Goal: Task Accomplishment & Management: Manage account settings

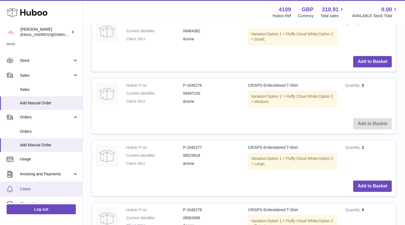
scroll to position [22, 0]
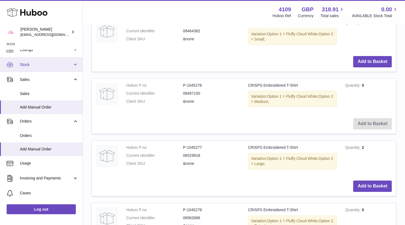
click at [36, 65] on span "Stock" at bounding box center [46, 64] width 53 height 5
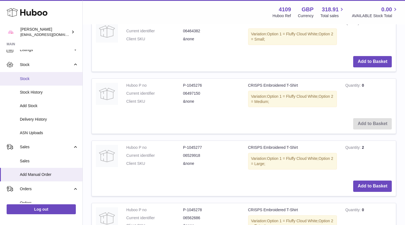
click at [31, 76] on span "Stock" at bounding box center [49, 78] width 58 height 5
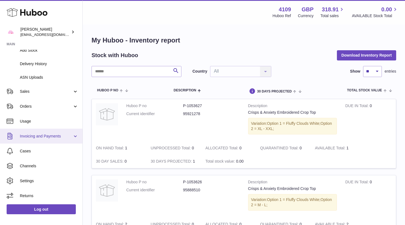
scroll to position [77, 0]
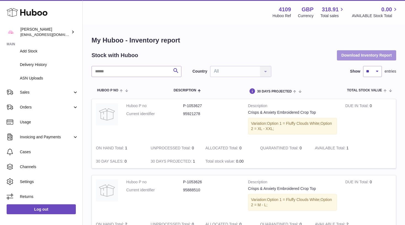
click at [386, 54] on button "Download Inventory Report" at bounding box center [366, 55] width 59 height 10
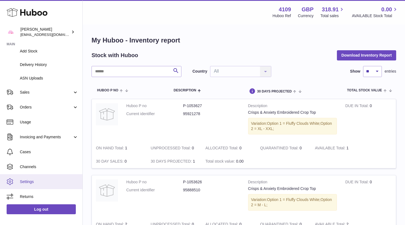
click at [44, 183] on link "Settings" at bounding box center [41, 181] width 82 height 15
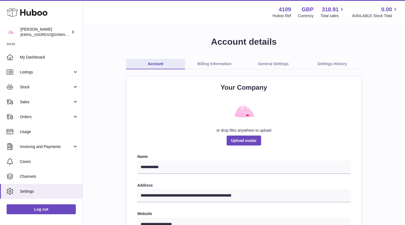
click at [273, 62] on link "General Settings" at bounding box center [273, 64] width 59 height 10
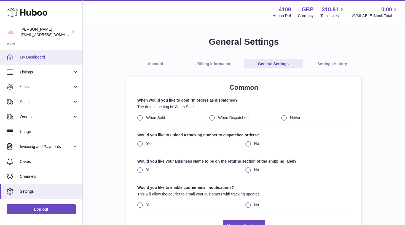
click at [53, 58] on span "My Dashboard" at bounding box center [49, 57] width 58 height 5
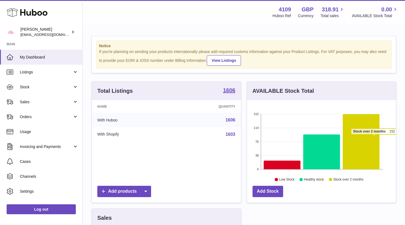
click at [374, 137] on icon at bounding box center [361, 141] width 37 height 55
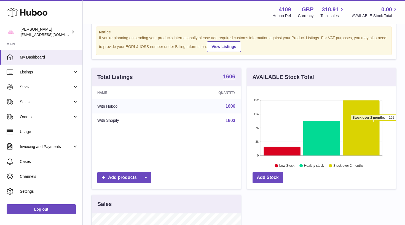
scroll to position [15, 0]
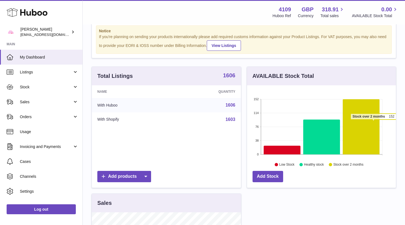
click at [232, 76] on strong "1606" at bounding box center [229, 76] width 12 height 6
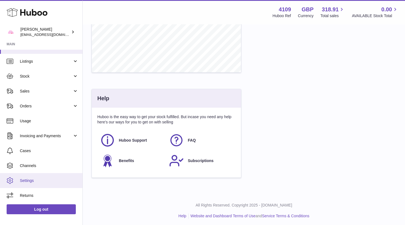
scroll to position [11, 0]
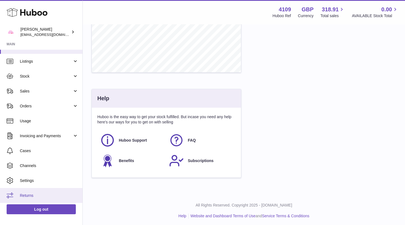
click at [43, 193] on span "Returns" at bounding box center [49, 195] width 58 height 5
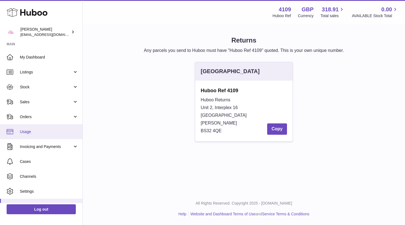
click at [54, 132] on span "Usage" at bounding box center [49, 131] width 58 height 5
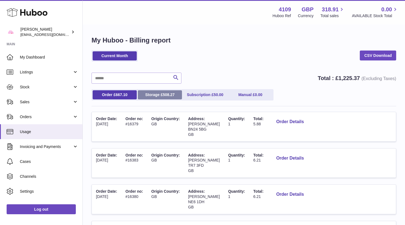
click at [160, 92] on link "Storage £ 508.27" at bounding box center [160, 94] width 44 height 9
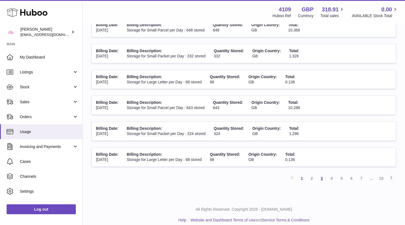
click at [322, 173] on link "3" at bounding box center [322, 178] width 10 height 10
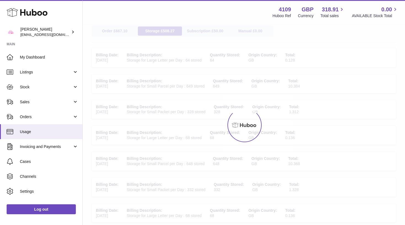
scroll to position [25, 0]
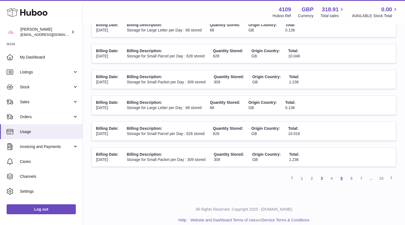
click at [342, 173] on link "5" at bounding box center [342, 178] width 10 height 10
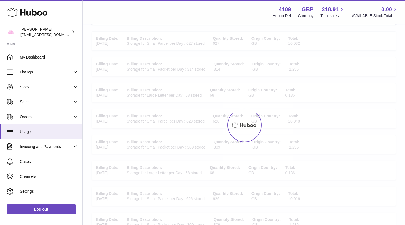
scroll to position [25, 0]
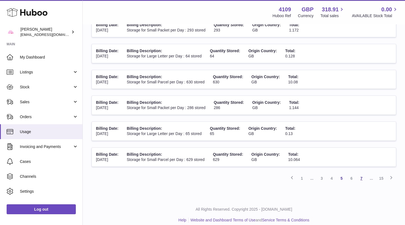
click at [363, 175] on link "7" at bounding box center [362, 178] width 10 height 10
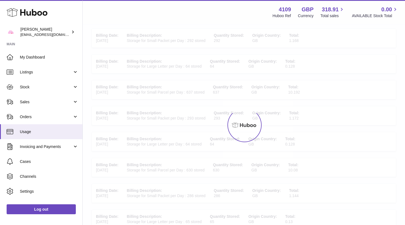
scroll to position [25, 0]
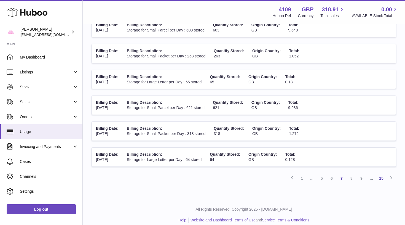
click at [382, 173] on link "15" at bounding box center [381, 178] width 10 height 10
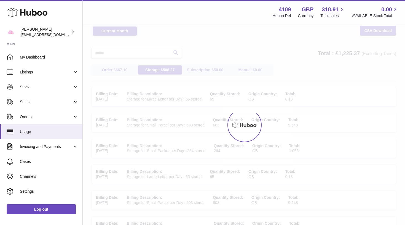
scroll to position [20, 0]
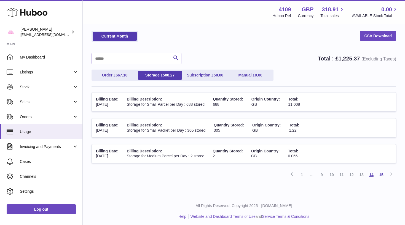
click at [373, 173] on link "14" at bounding box center [372, 175] width 10 height 10
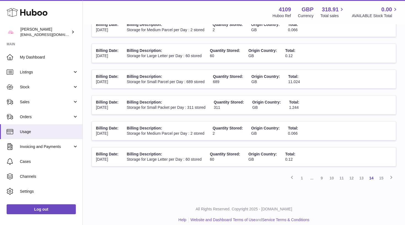
scroll to position [197, 0]
click at [359, 173] on link "13" at bounding box center [362, 178] width 10 height 10
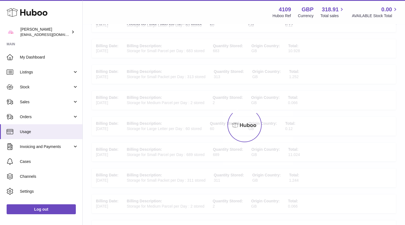
scroll to position [25, 0]
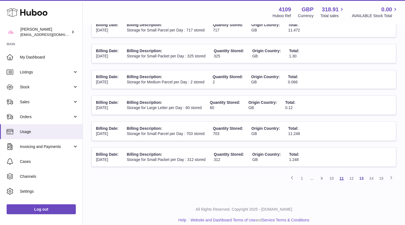
click at [341, 174] on link "11" at bounding box center [342, 178] width 10 height 10
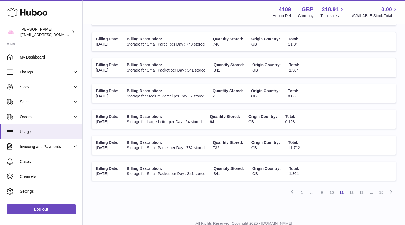
scroll to position [194, 0]
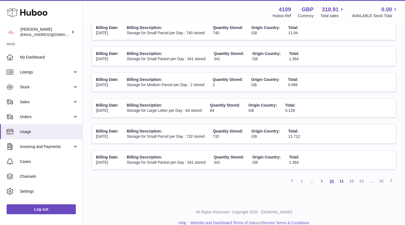
click at [331, 176] on link "10" at bounding box center [332, 181] width 10 height 10
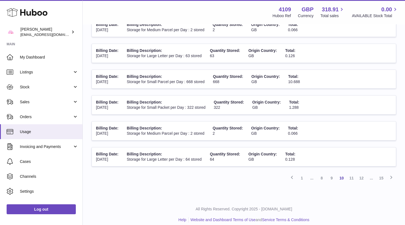
scroll to position [197, 0]
click at [323, 173] on link "8" at bounding box center [322, 178] width 10 height 10
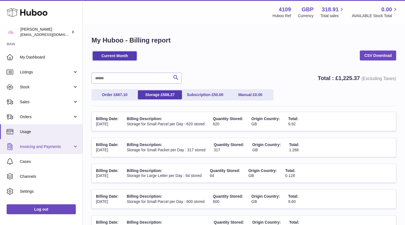
click at [63, 149] on link "Invoicing and Payments" at bounding box center [41, 146] width 82 height 15
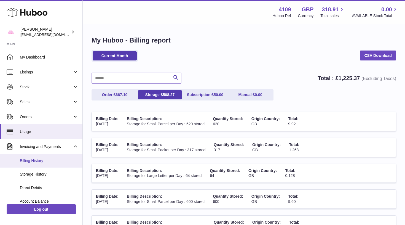
click at [59, 161] on span "Billing History" at bounding box center [49, 160] width 58 height 5
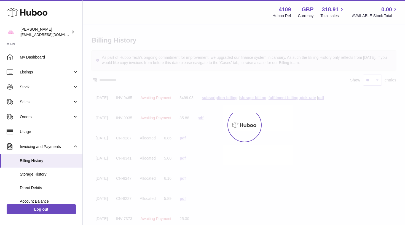
scroll to position [7, 0]
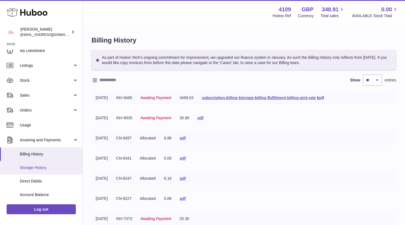
click at [49, 163] on link "Storage History" at bounding box center [41, 168] width 82 height 14
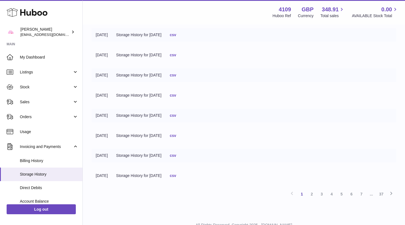
scroll to position [102, 0]
click at [314, 189] on link "2" at bounding box center [312, 193] width 10 height 10
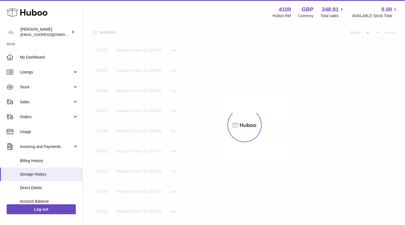
scroll to position [25, 0]
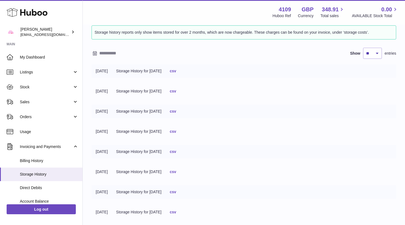
click at [176, 91] on link "csv" at bounding box center [173, 91] width 6 height 4
click at [176, 71] on link "csv" at bounding box center [173, 71] width 6 height 4
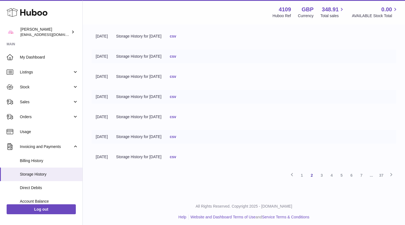
scroll to position [120, 0]
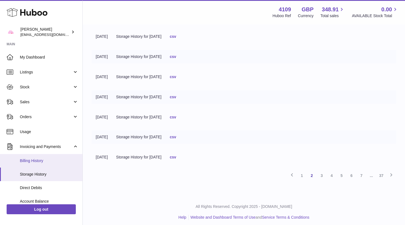
click at [63, 158] on span "Billing History" at bounding box center [49, 160] width 58 height 5
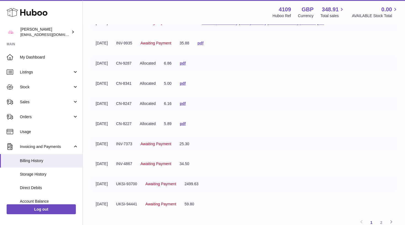
scroll to position [74, 0]
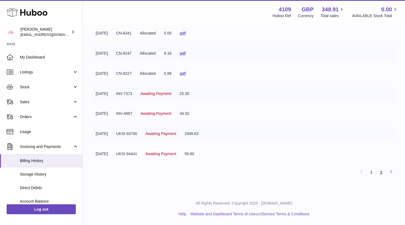
click at [383, 174] on link "2" at bounding box center [381, 172] width 10 height 10
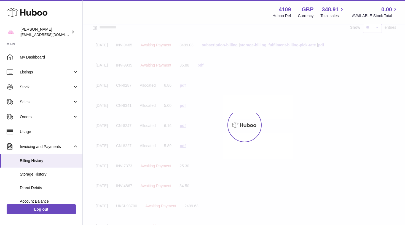
scroll to position [25, 0]
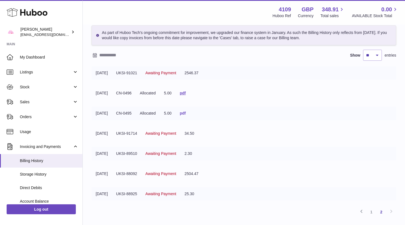
click at [186, 115] on link "pdf" at bounding box center [183, 113] width 6 height 4
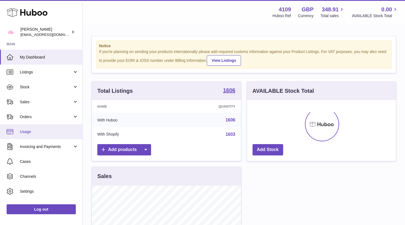
scroll to position [86, 149]
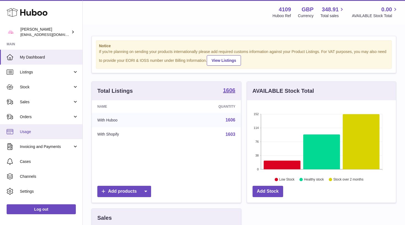
click at [46, 129] on span "Usage" at bounding box center [49, 131] width 58 height 5
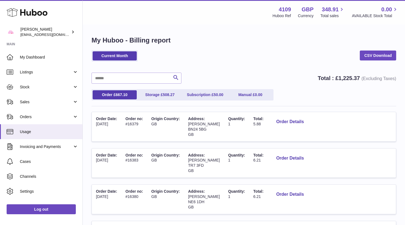
click at [44, 146] on span "Invoicing and Payments" at bounding box center [46, 146] width 53 height 5
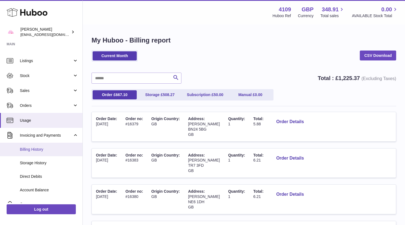
scroll to position [13, 0]
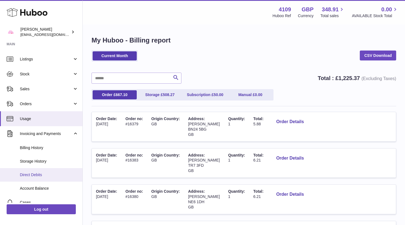
click at [38, 176] on span "Direct Debits" at bounding box center [49, 174] width 58 height 5
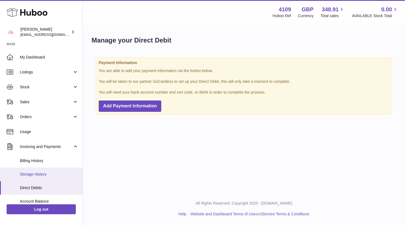
scroll to position [18, 0]
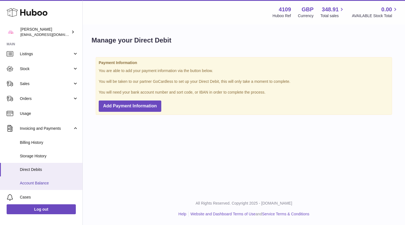
click at [48, 185] on link "Account Balance" at bounding box center [41, 183] width 82 height 14
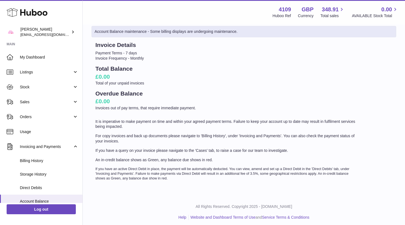
scroll to position [24, 0]
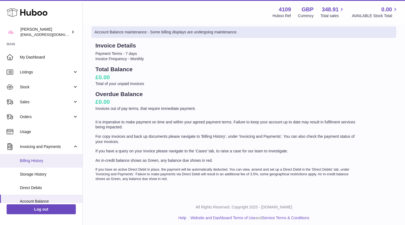
click at [52, 161] on span "Billing History" at bounding box center [49, 160] width 58 height 5
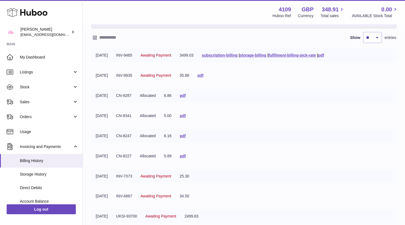
scroll to position [43, 0]
click at [257, 57] on link "storage-billing" at bounding box center [253, 54] width 26 height 4
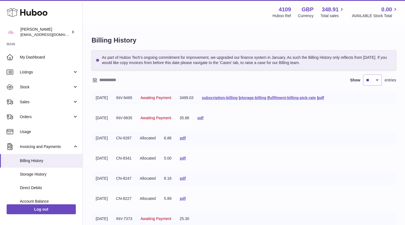
scroll to position [0, 0]
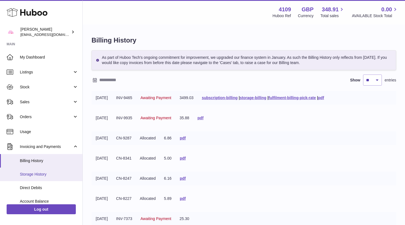
click at [53, 170] on link "Storage History" at bounding box center [41, 174] width 82 height 14
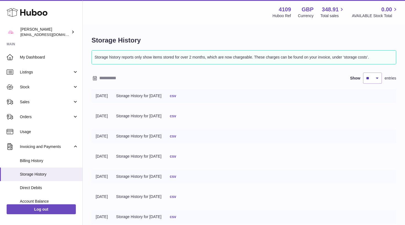
click at [104, 78] on input "text" at bounding box center [142, 78] width 86 height 9
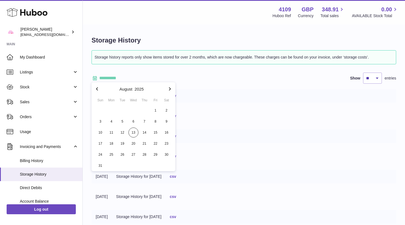
click at [96, 89] on icon "button" at bounding box center [97, 88] width 7 height 7
click at [97, 89] on icon "button" at bounding box center [97, 88] width 2 height 3
click at [103, 112] on span "1" at bounding box center [100, 110] width 10 height 10
click at [102, 109] on span "1" at bounding box center [100, 110] width 10 height 10
type input "**********"
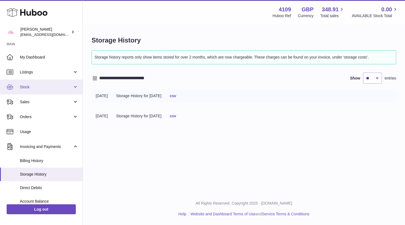
click at [57, 89] on span "Stock" at bounding box center [46, 86] width 53 height 5
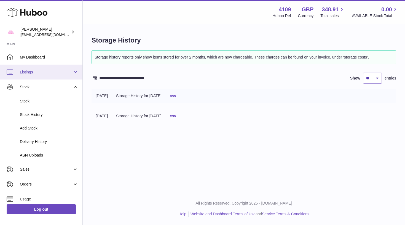
click at [54, 77] on link "Listings" at bounding box center [41, 72] width 82 height 15
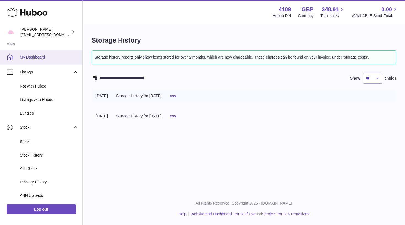
click at [27, 54] on link "My Dashboard" at bounding box center [41, 57] width 82 height 15
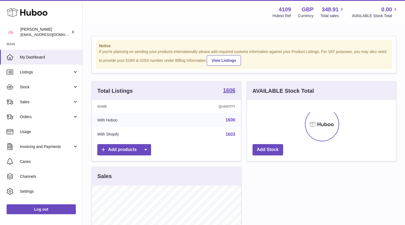
scroll to position [86, 149]
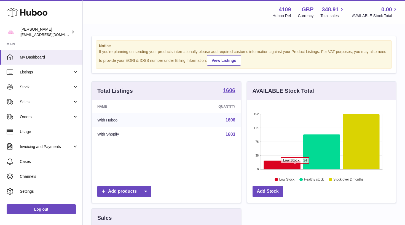
click at [295, 165] on icon at bounding box center [282, 165] width 37 height 9
click at [365, 136] on icon at bounding box center [361, 141] width 37 height 55
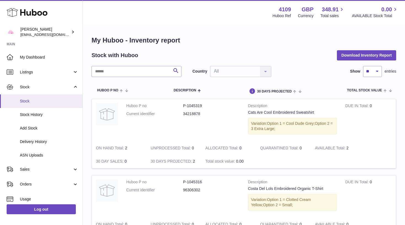
click at [43, 103] on span "Stock" at bounding box center [49, 100] width 58 height 5
click at [36, 13] on use at bounding box center [27, 12] width 41 height 9
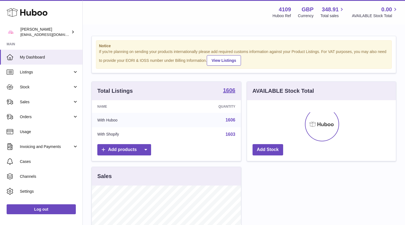
scroll to position [86, 149]
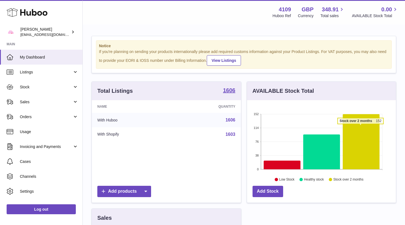
click at [360, 126] on icon at bounding box center [361, 141] width 37 height 55
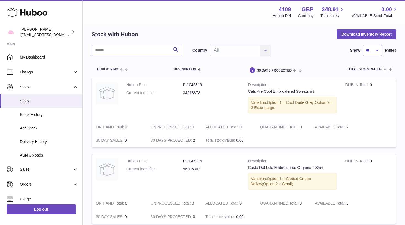
scroll to position [19, 0]
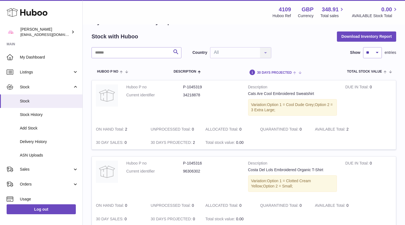
click at [268, 71] on span "30 DAYS PROJECTED" at bounding box center [274, 73] width 35 height 4
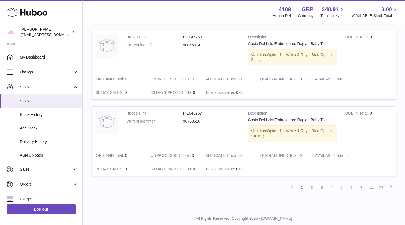
scroll to position [678, 0]
click at [343, 183] on link "5" at bounding box center [342, 188] width 10 height 10
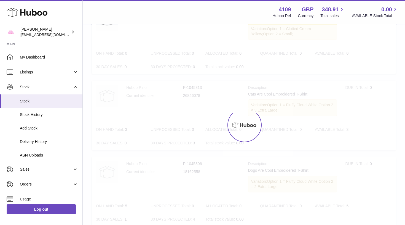
scroll to position [25, 0]
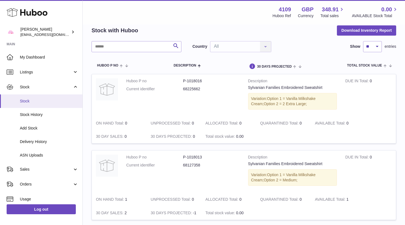
click at [46, 98] on span "Stock" at bounding box center [49, 100] width 58 height 5
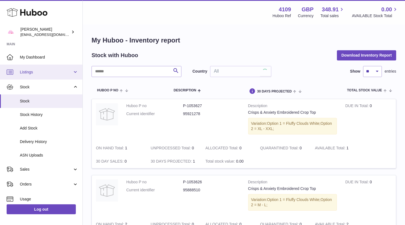
click at [40, 71] on span "Listings" at bounding box center [46, 71] width 53 height 5
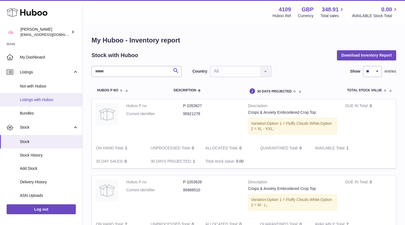
click at [38, 100] on span "Listings with Huboo" at bounding box center [49, 99] width 58 height 5
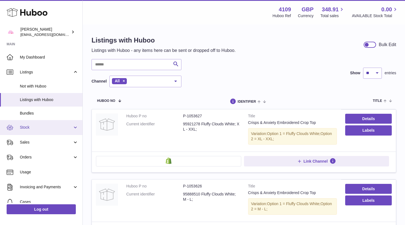
click at [45, 128] on span "Stock" at bounding box center [46, 127] width 53 height 5
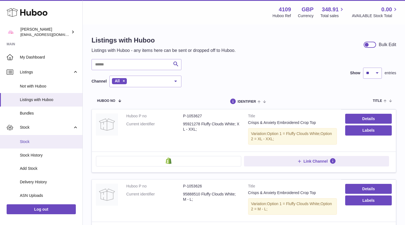
click at [42, 140] on span "Stock" at bounding box center [49, 141] width 58 height 5
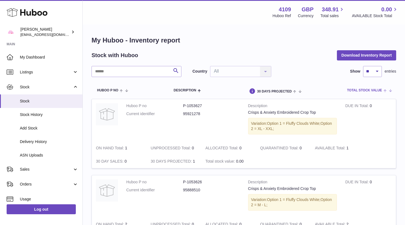
click at [364, 91] on span "Total stock value" at bounding box center [364, 91] width 35 height 4
click at [365, 89] on span "Total stock value" at bounding box center [368, 91] width 35 height 4
click at [393, 132] on td "DUE IN Total 0" at bounding box center [368, 120] width 55 height 42
drag, startPoint x: 393, startPoint y: 132, endPoint x: 389, endPoint y: -25, distance: 156.4
click at [389, 0] on html ".st0{fill:#141414;}" at bounding box center [202, 112] width 405 height 225
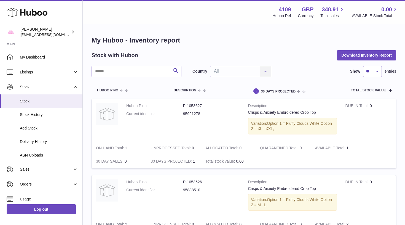
click at [231, 52] on div "Stock with Huboo Download Inventory Report" at bounding box center [244, 55] width 305 height 10
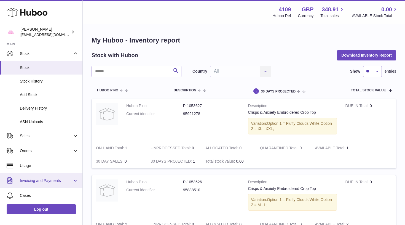
click at [32, 178] on span "Invoicing and Payments" at bounding box center [46, 180] width 53 height 5
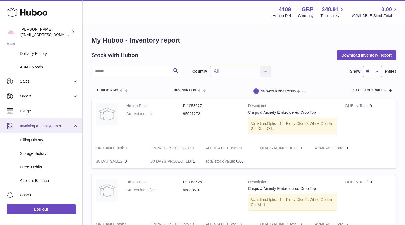
scroll to position [89, 0]
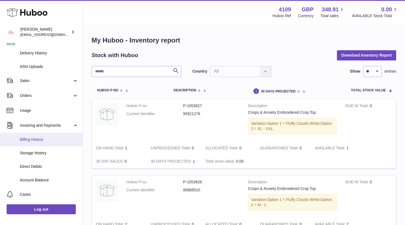
click at [43, 139] on span "Billing History" at bounding box center [49, 139] width 58 height 5
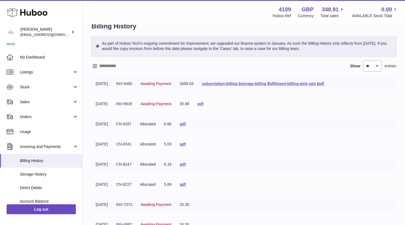
scroll to position [7, 0]
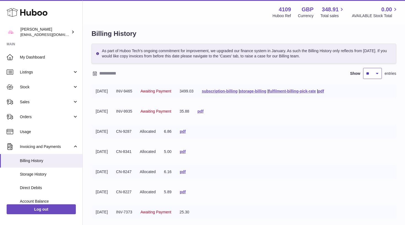
select select "**"
